Goal: Task Accomplishment & Management: Manage account settings

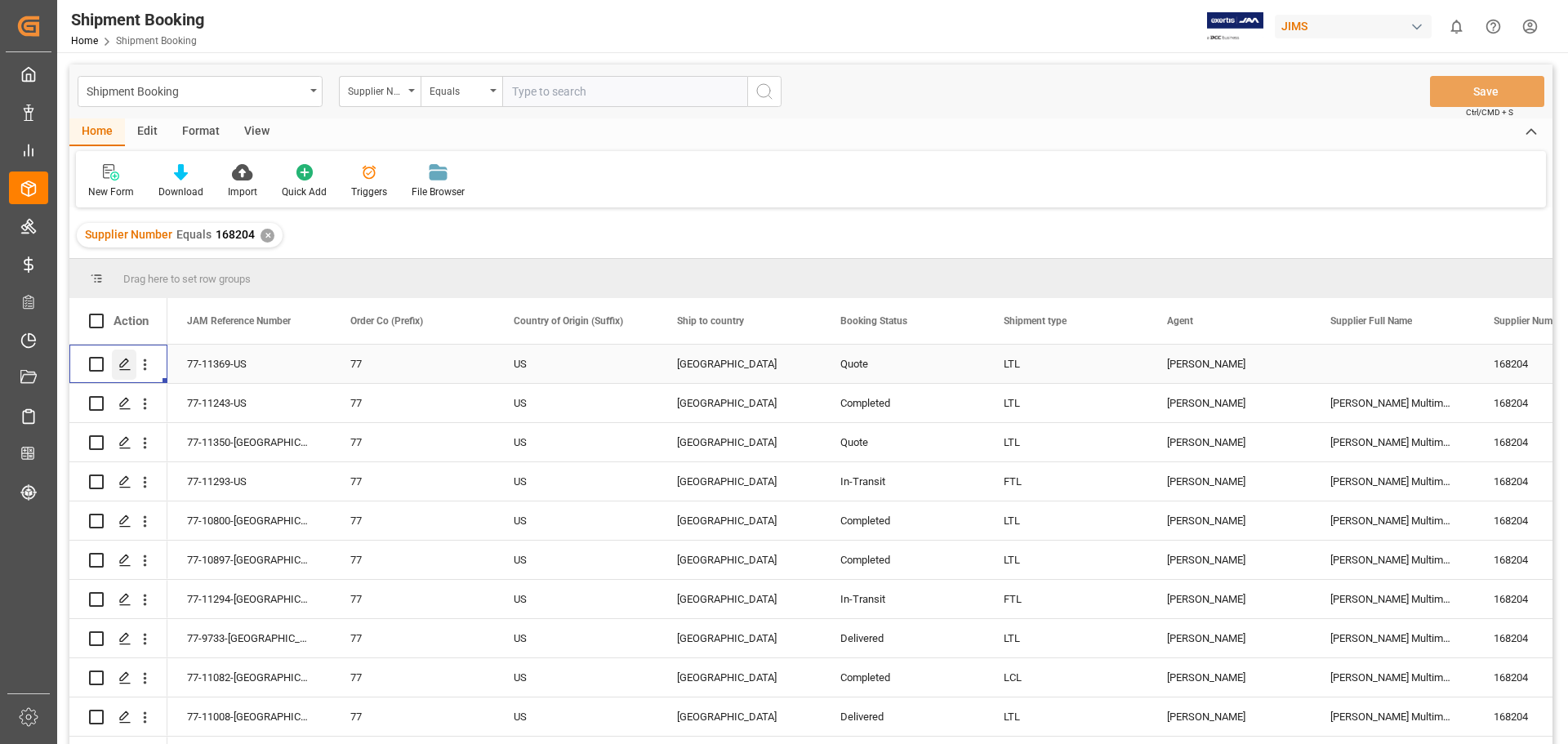
click at [121, 362] on icon "Press SPACE to select this row." at bounding box center [124, 364] width 13 height 13
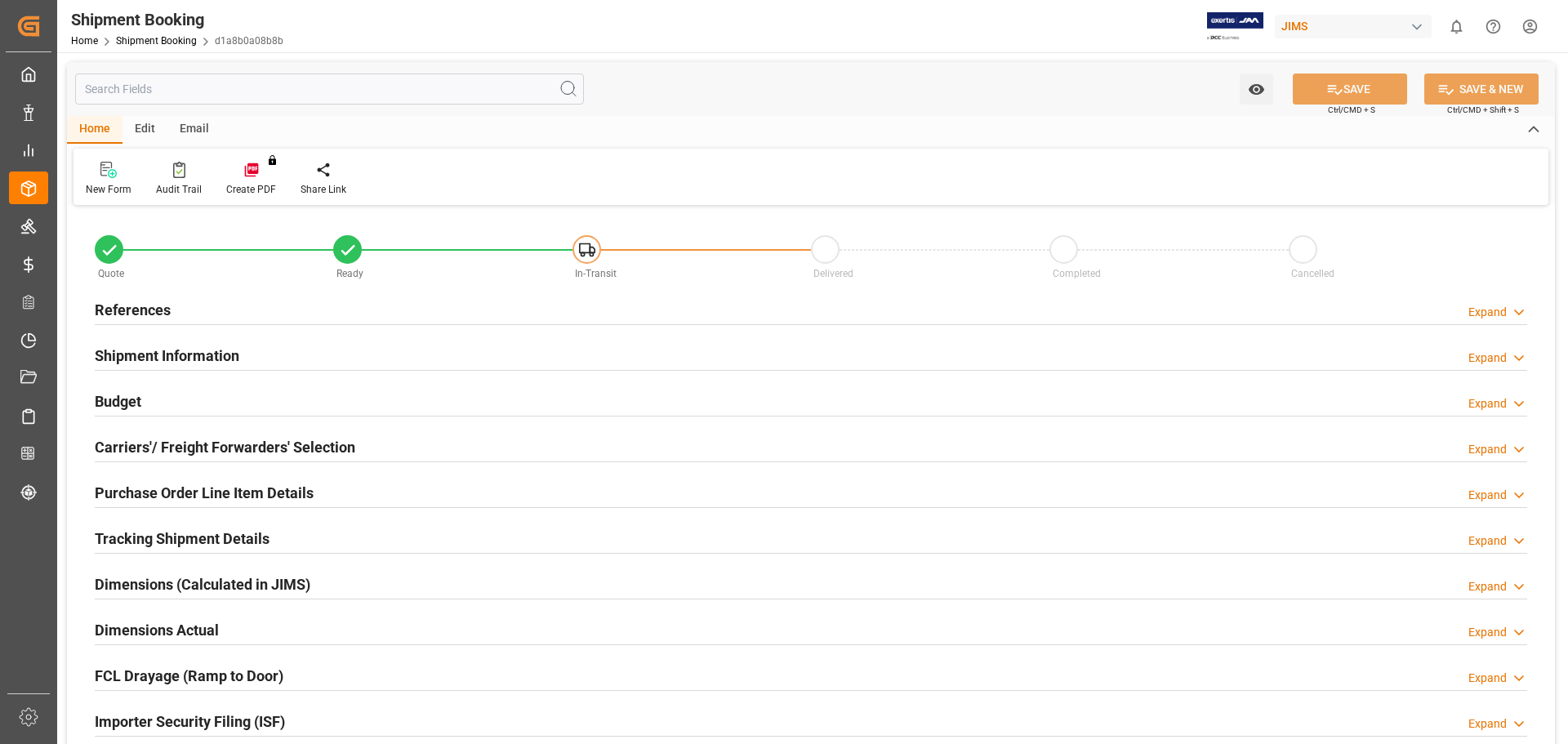
type input "0"
type input "[DATE]"
click at [133, 301] on h2 "References" at bounding box center [132, 309] width 76 height 22
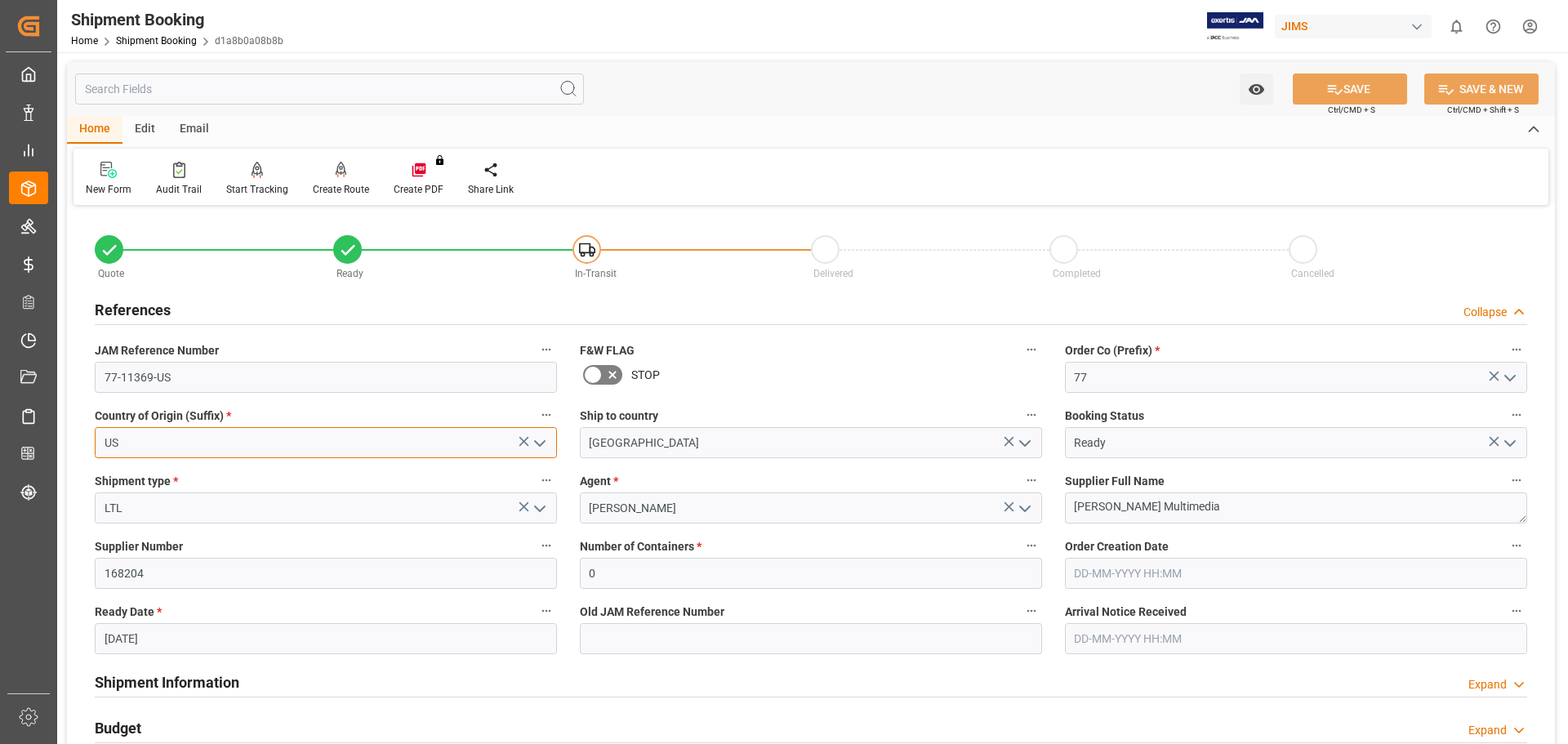
click at [137, 442] on input "US" at bounding box center [326, 443] width 462 height 31
drag, startPoint x: 137, startPoint y: 442, endPoint x: 54, endPoint y: 423, distance: 85.1
click at [61, 428] on div "Watch Option SAVE Ctrl/CMD + S SAVE & NEW Ctrl/CMD + Shift + S Home Edit Email …" at bounding box center [811, 710] width 1507 height 1316
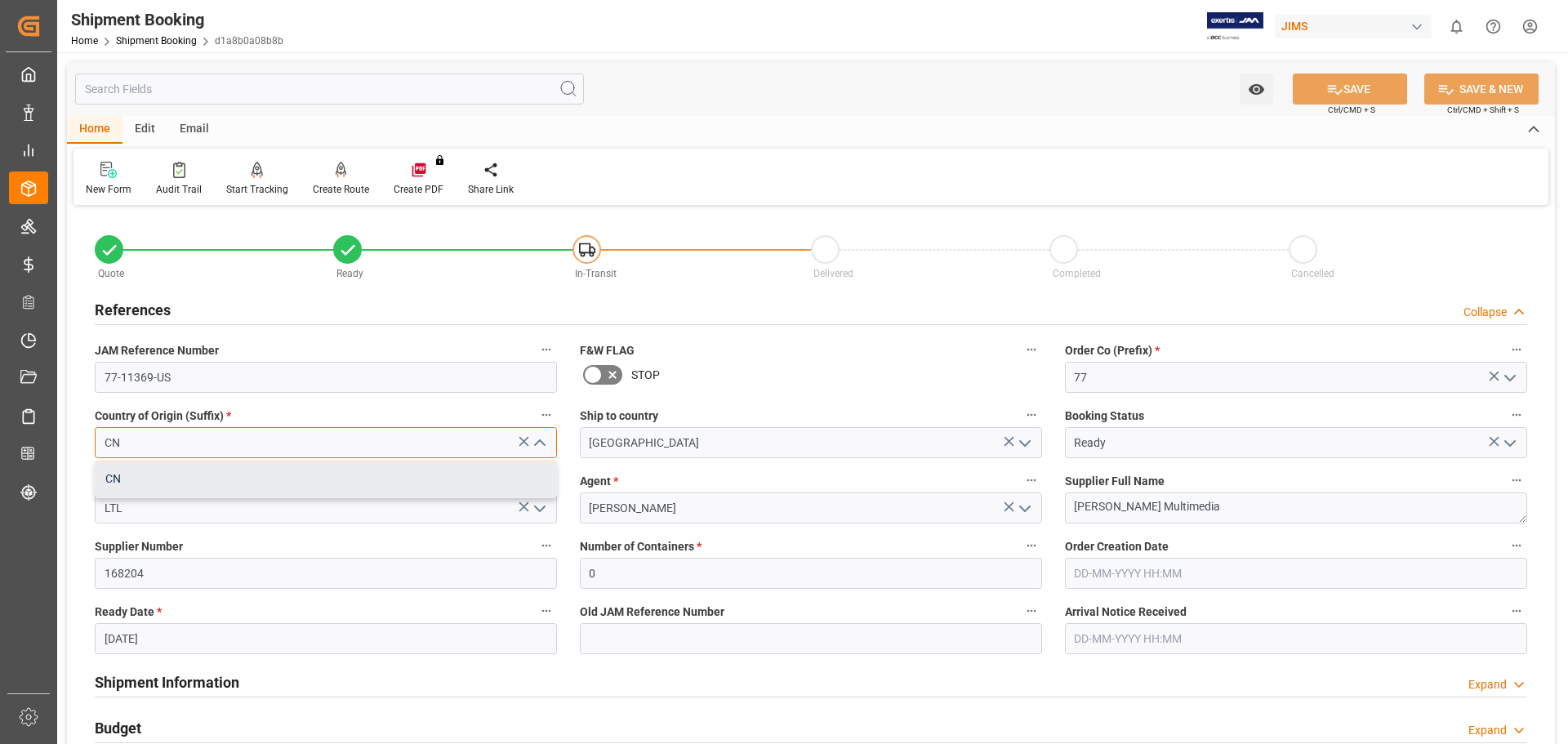
click at [144, 475] on div "CN" at bounding box center [326, 479] width 461 height 37
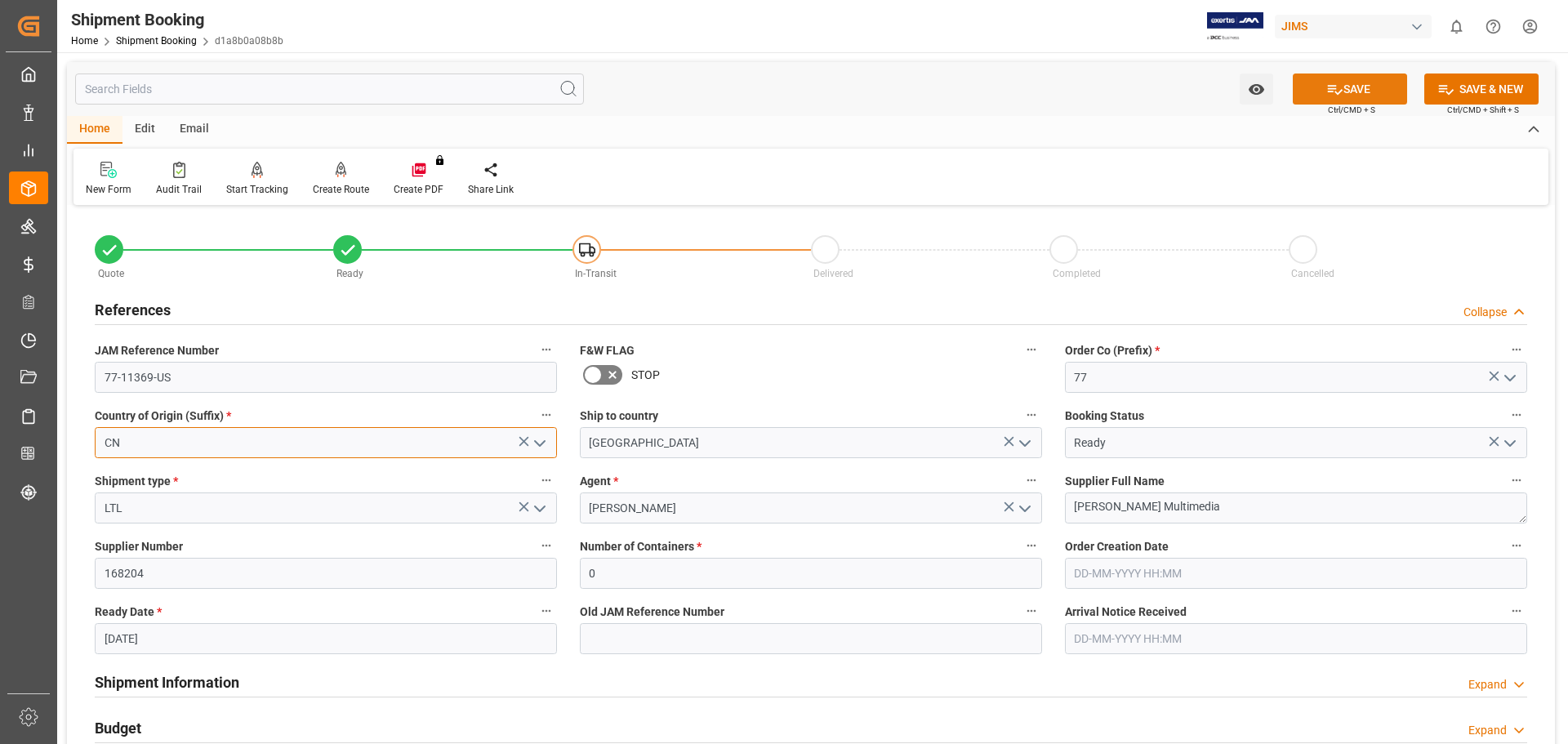
type input "CN"
click at [1363, 91] on button "SAVE" at bounding box center [1349, 89] width 114 height 31
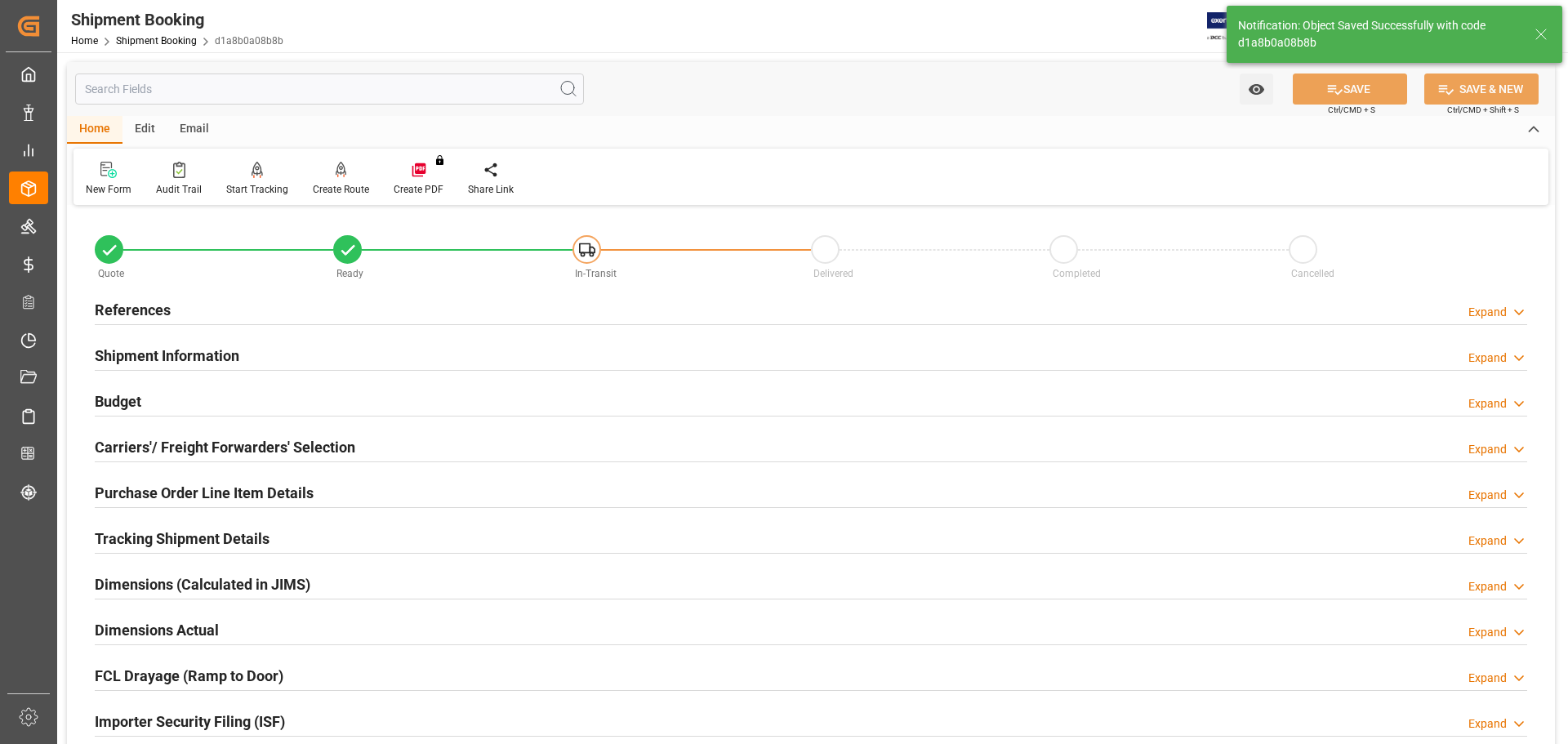
click at [153, 308] on h2 "References" at bounding box center [132, 309] width 76 height 22
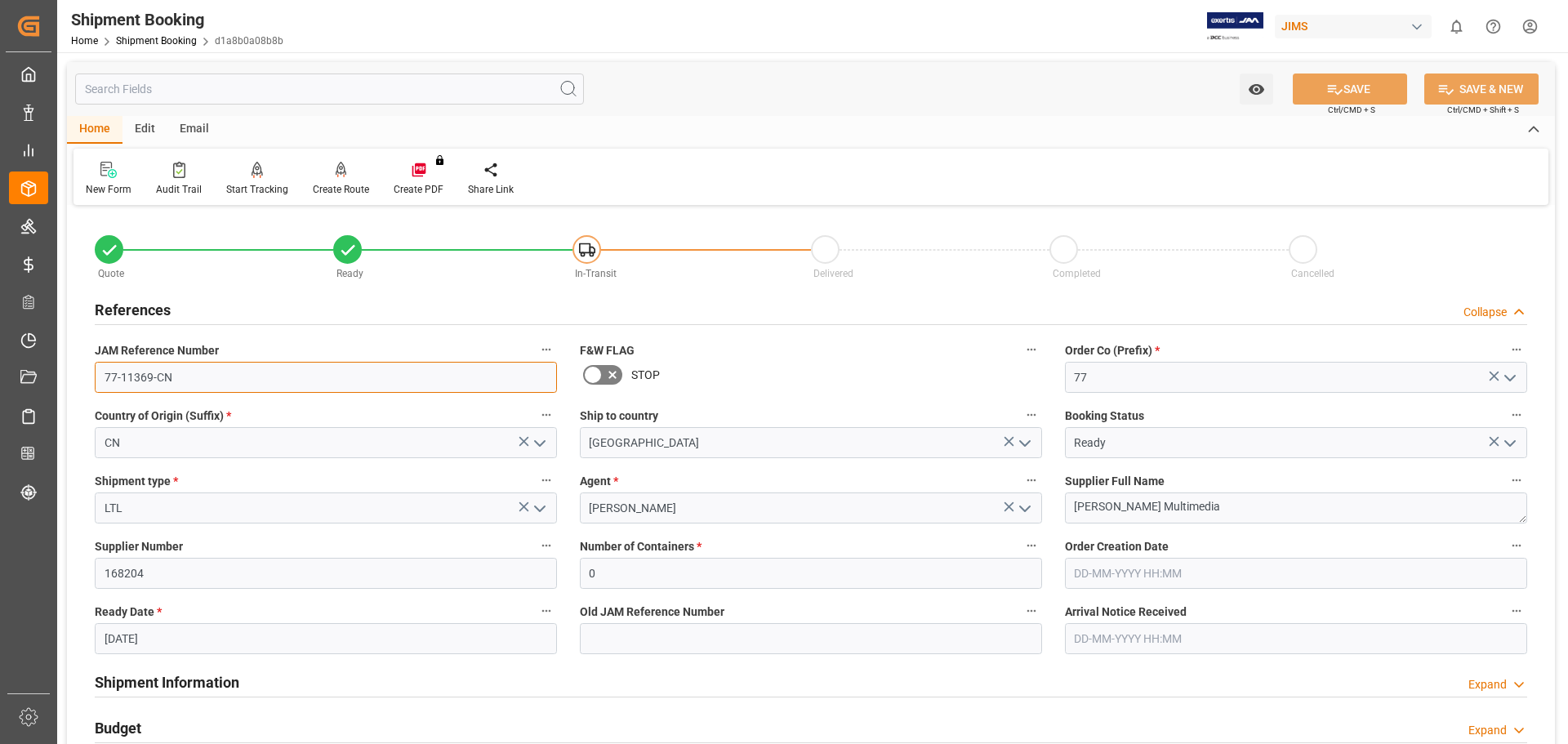
drag, startPoint x: 183, startPoint y: 376, endPoint x: 102, endPoint y: 373, distance: 81.1
click at [102, 373] on input "77-11369-CN" at bounding box center [326, 377] width 462 height 31
